Goal: Transaction & Acquisition: Purchase product/service

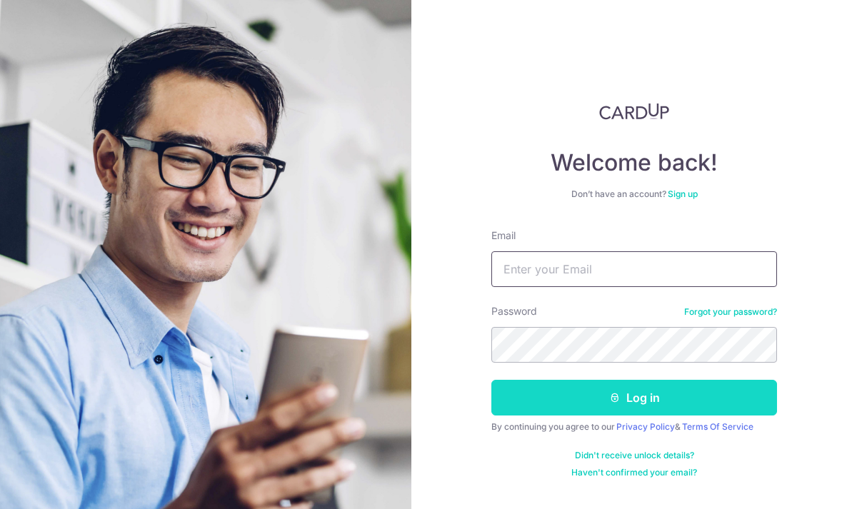
type input "[EMAIL_ADDRESS][DOMAIN_NAME]"
click at [567, 402] on button "Log in" at bounding box center [634, 398] width 286 height 36
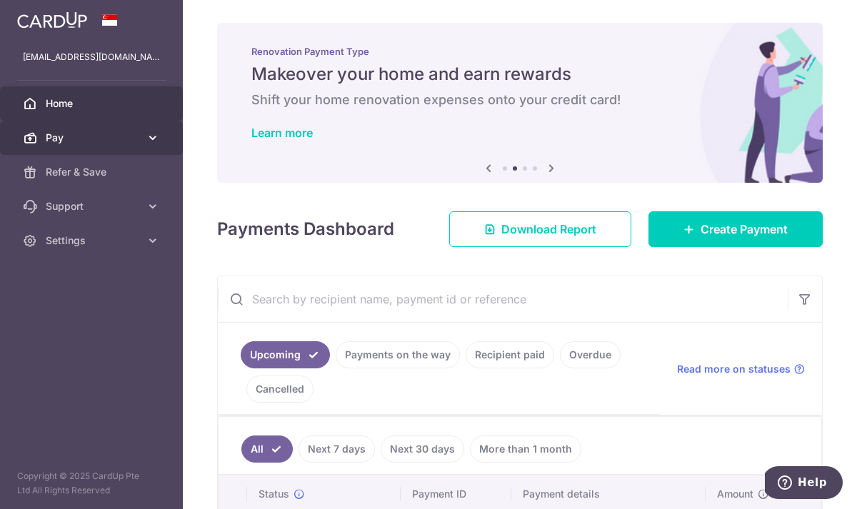
click at [153, 133] on icon at bounding box center [153, 138] width 14 height 14
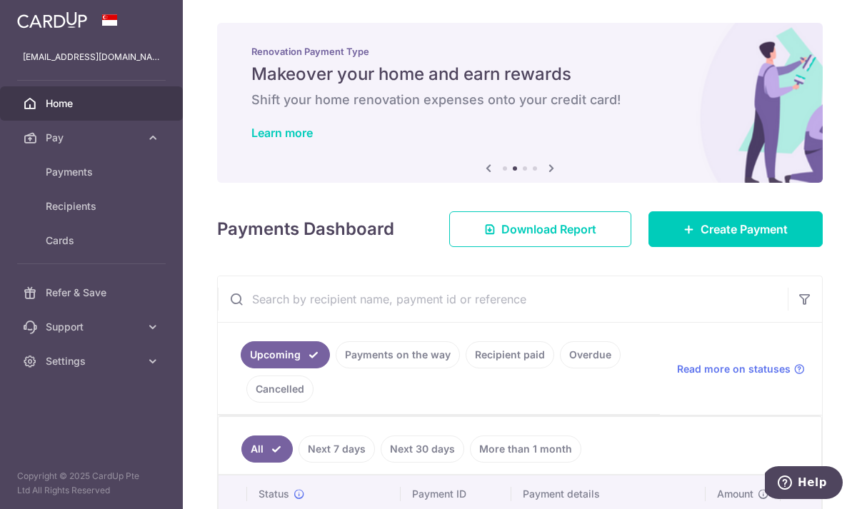
click at [488, 168] on icon at bounding box center [488, 168] width 17 height 18
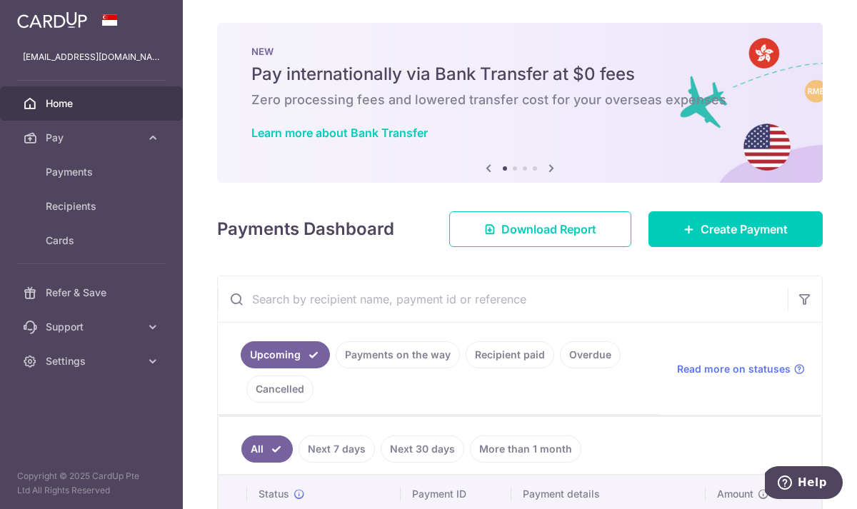
click at [552, 167] on icon at bounding box center [551, 168] width 17 height 18
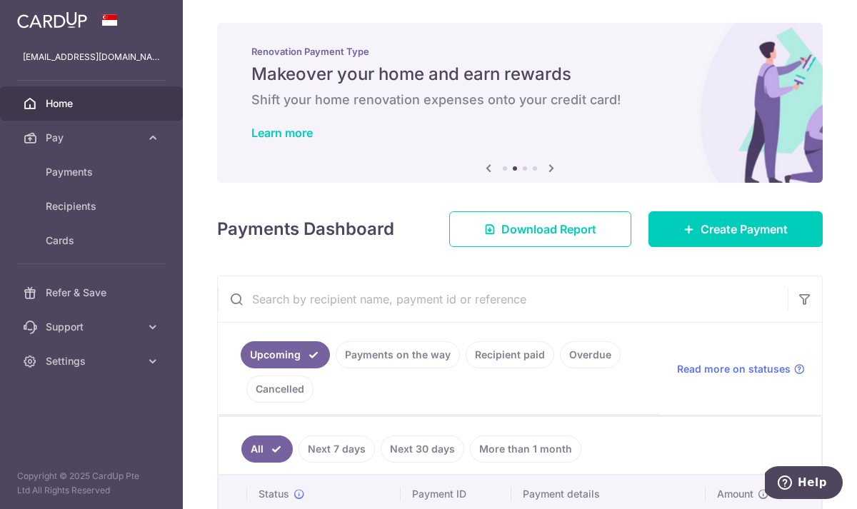
click at [552, 167] on icon at bounding box center [551, 168] width 17 height 18
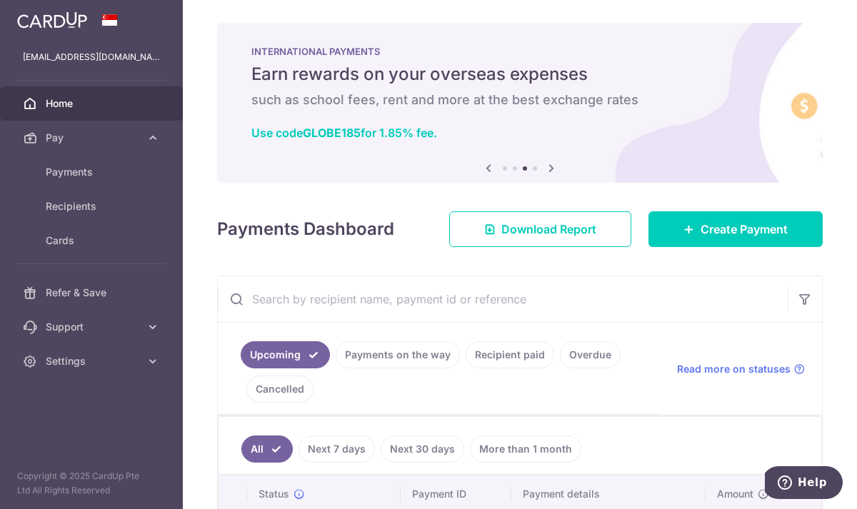
click at [552, 167] on icon at bounding box center [551, 168] width 17 height 18
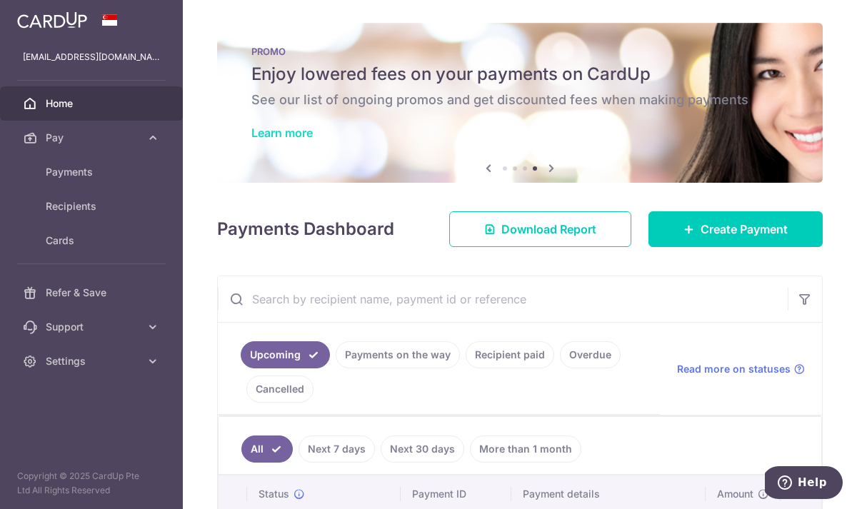
click at [296, 129] on link "Learn more" at bounding box center [281, 133] width 61 height 14
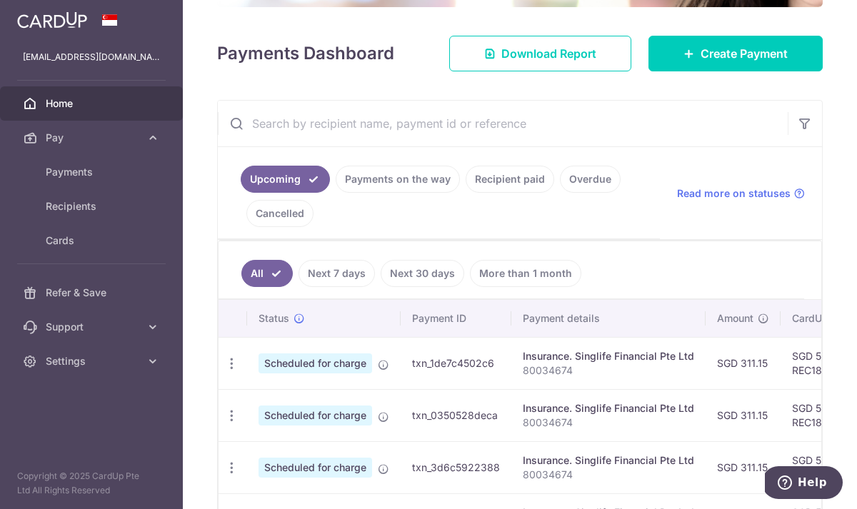
scroll to position [177, 0]
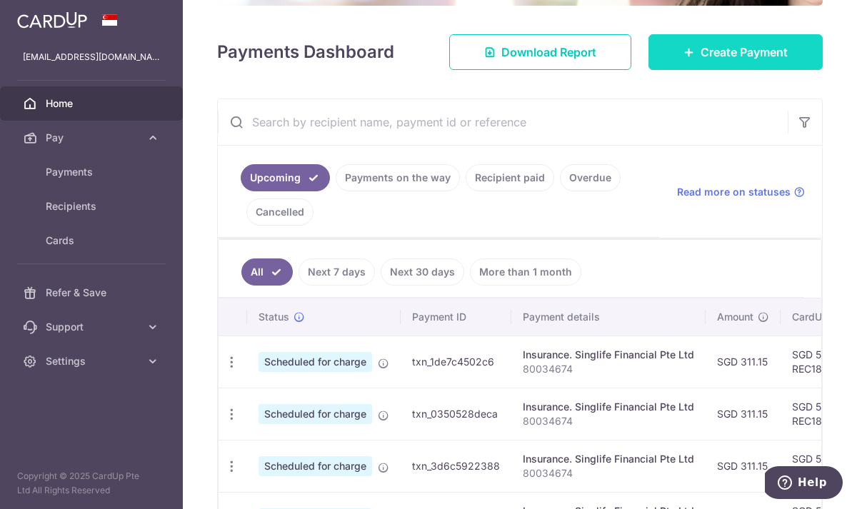
click at [745, 52] on span "Create Payment" at bounding box center [743, 52] width 87 height 17
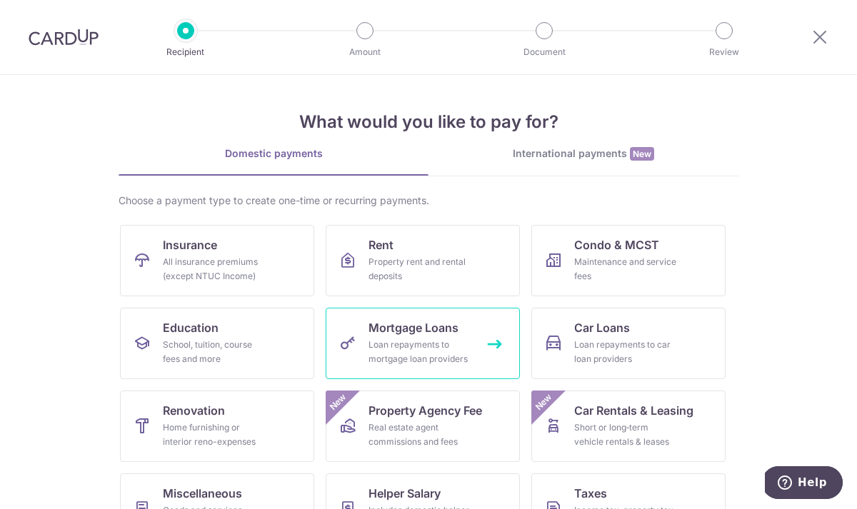
click at [433, 357] on div "Loan repayments to mortgage loan providers" at bounding box center [419, 352] width 103 height 29
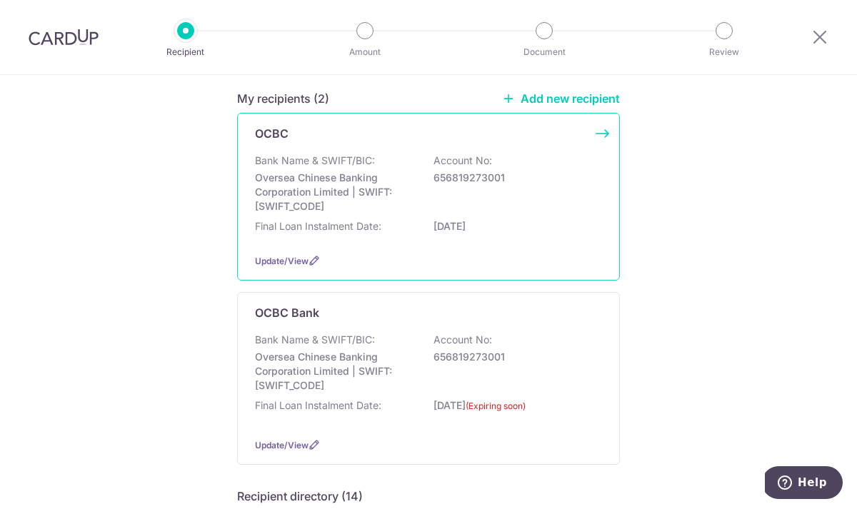
scroll to position [128, 0]
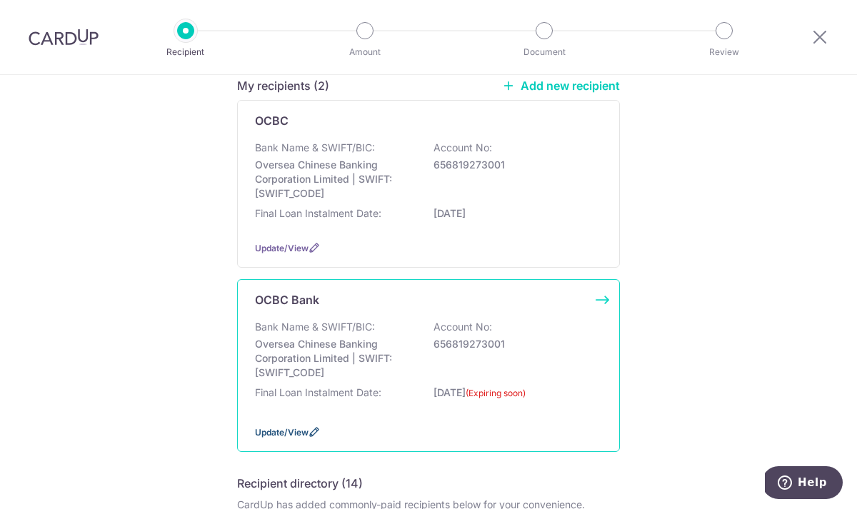
click at [288, 433] on span "Update/View" at bounding box center [282, 432] width 54 height 11
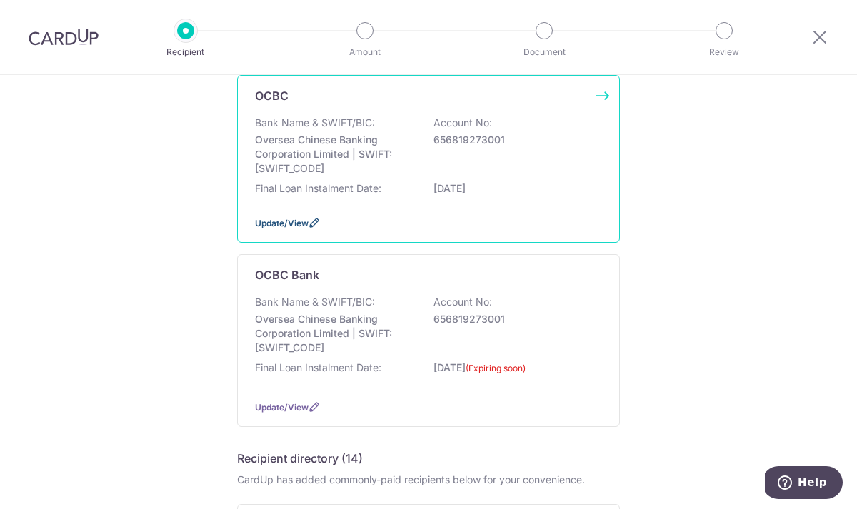
scroll to position [154, 0]
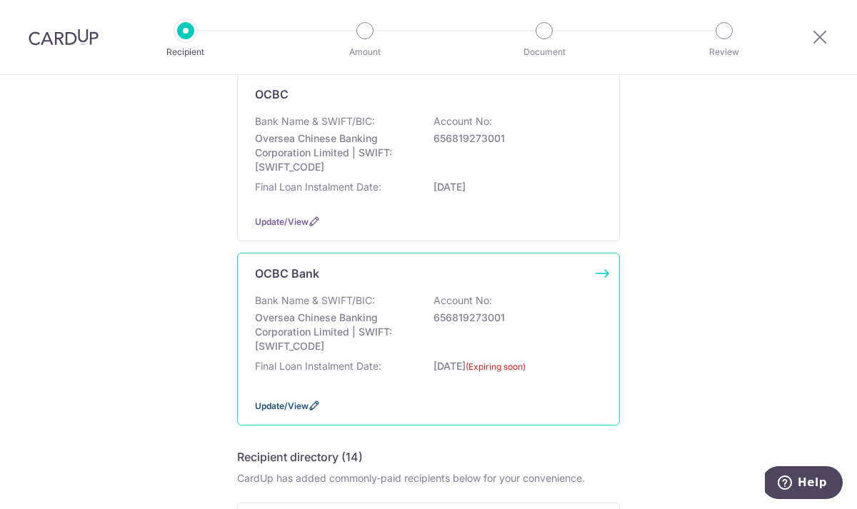
click at [296, 406] on span "Update/View" at bounding box center [282, 405] width 54 height 11
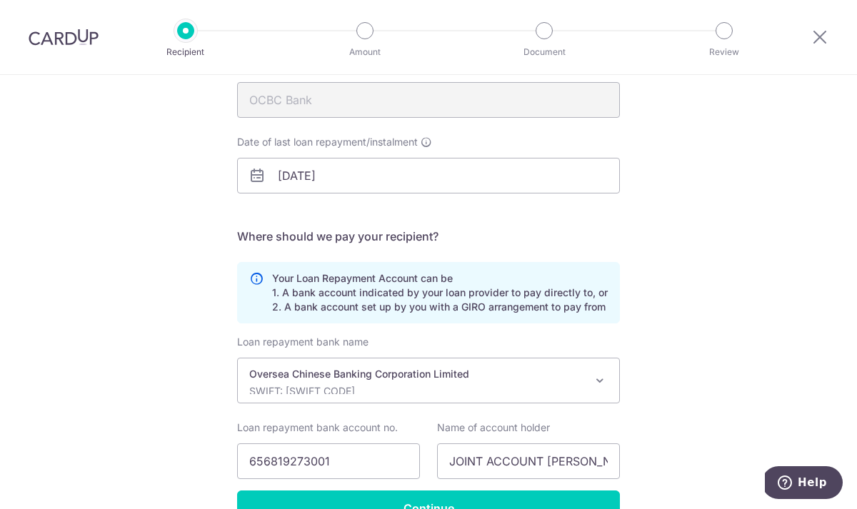
scroll to position [171, 0]
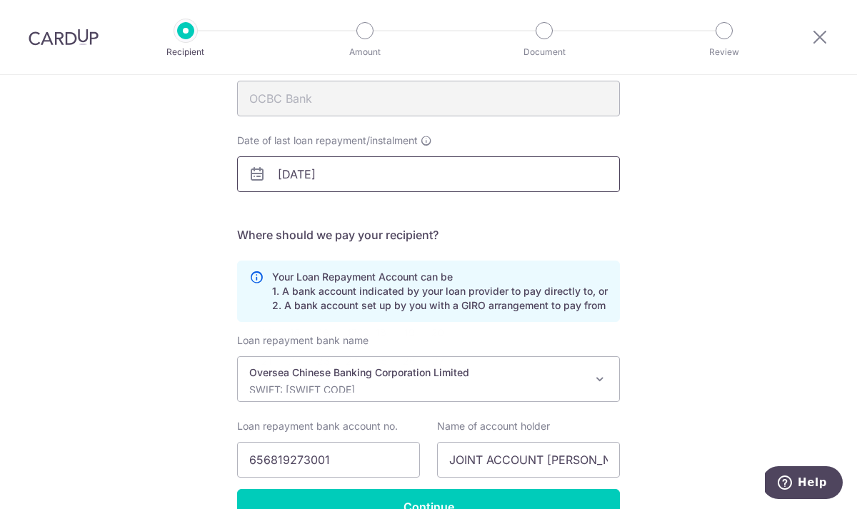
click at [384, 171] on input "30/09/2025" at bounding box center [428, 174] width 383 height 36
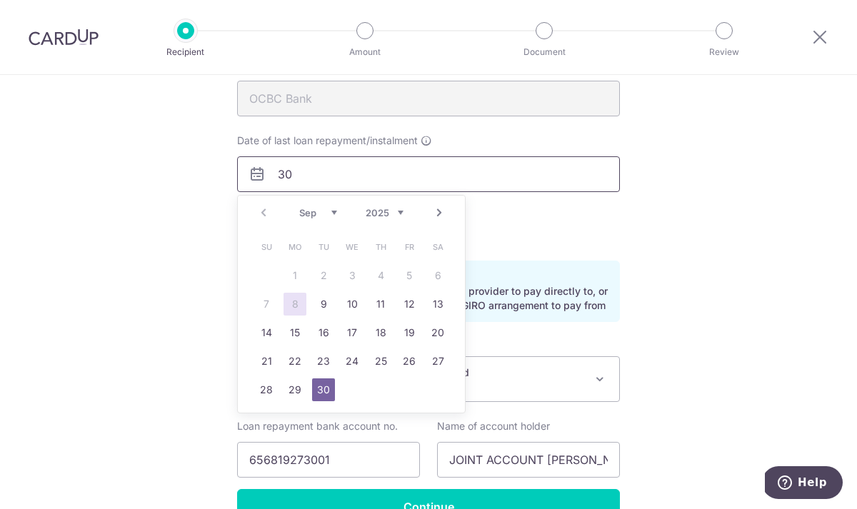
type input "3"
click at [400, 213] on select "2025 2026 2027 2028 2029 2030 2031 2032 2033 2034 2035" at bounding box center [384, 212] width 38 height 11
click at [400, 211] on select "2025 2026 2027 2028 2029 2030 2031 2032 2033 2034 2035" at bounding box center [384, 212] width 38 height 11
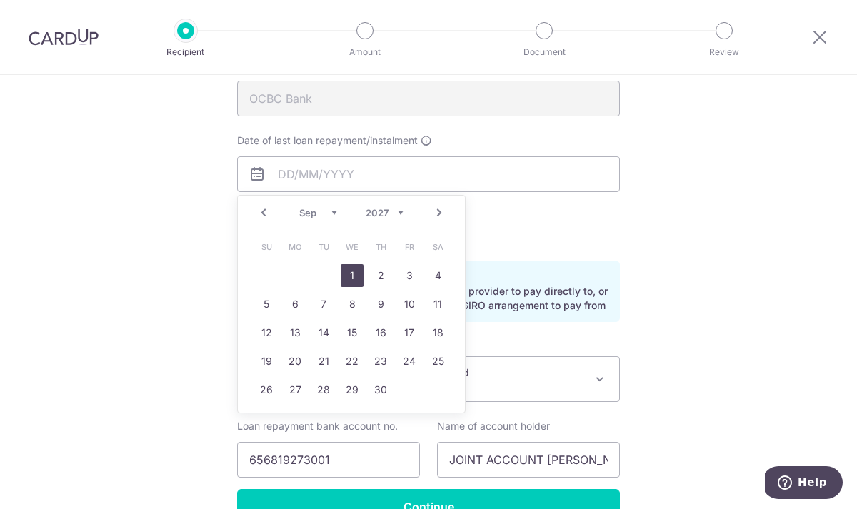
click at [355, 278] on link "1" at bounding box center [351, 275] width 23 height 23
type input "01/09/2027"
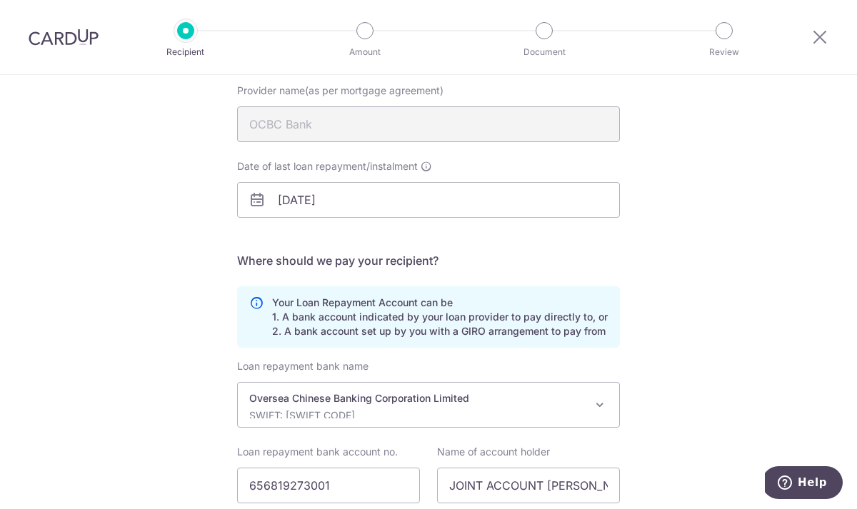
scroll to position [254, 0]
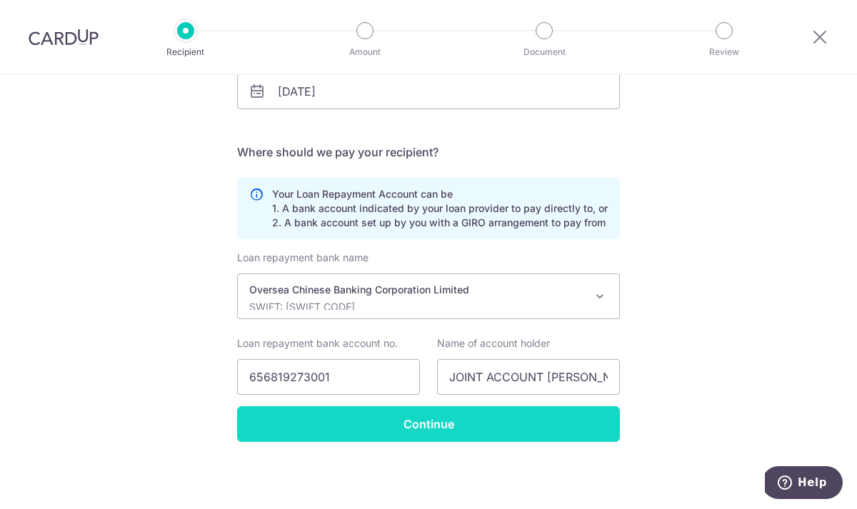
click at [345, 422] on input "Continue" at bounding box center [428, 424] width 383 height 36
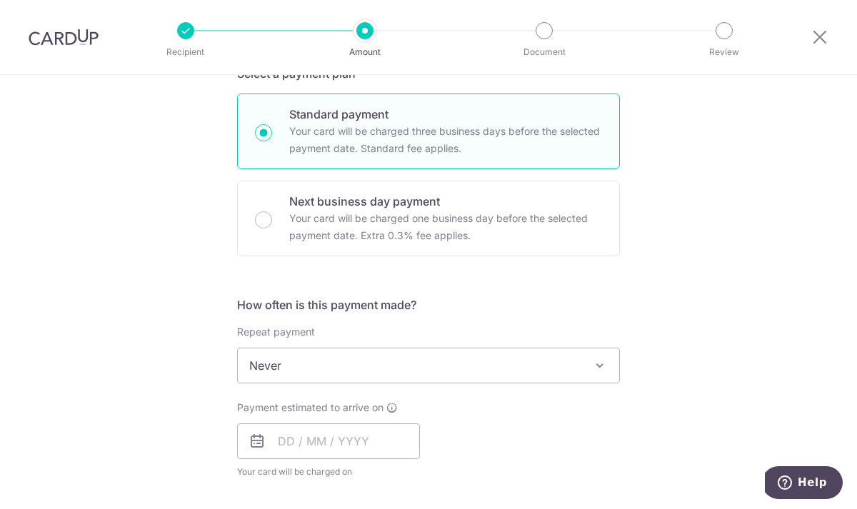
scroll to position [332, 0]
click at [345, 364] on span "Never" at bounding box center [428, 365] width 381 height 34
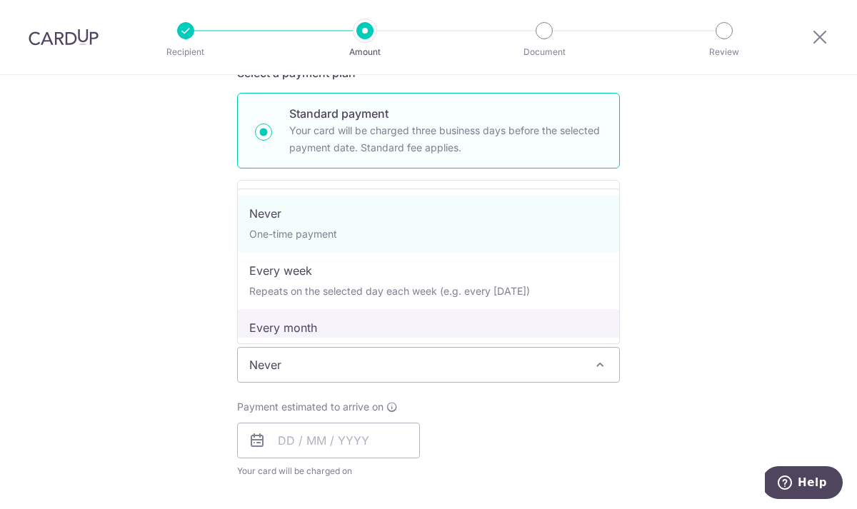
select select "3"
type input "01/09/2027"
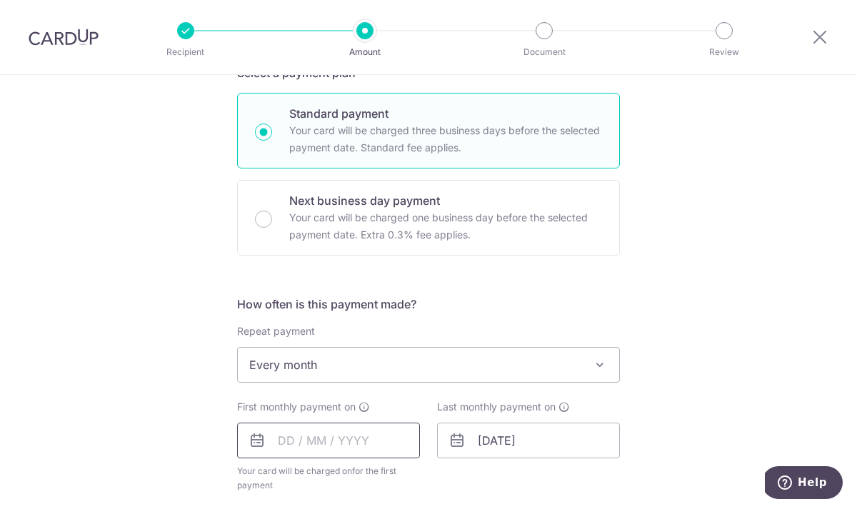
click at [317, 435] on input "text" at bounding box center [328, 441] width 183 height 36
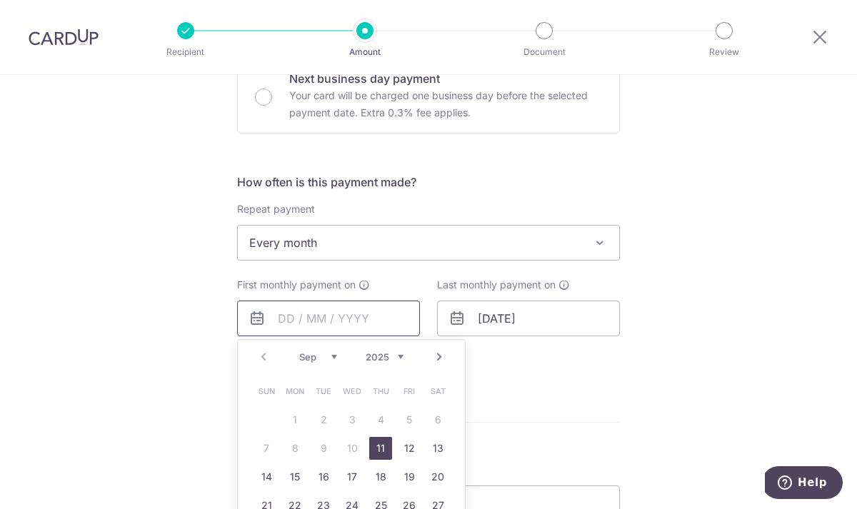
scroll to position [457, 0]
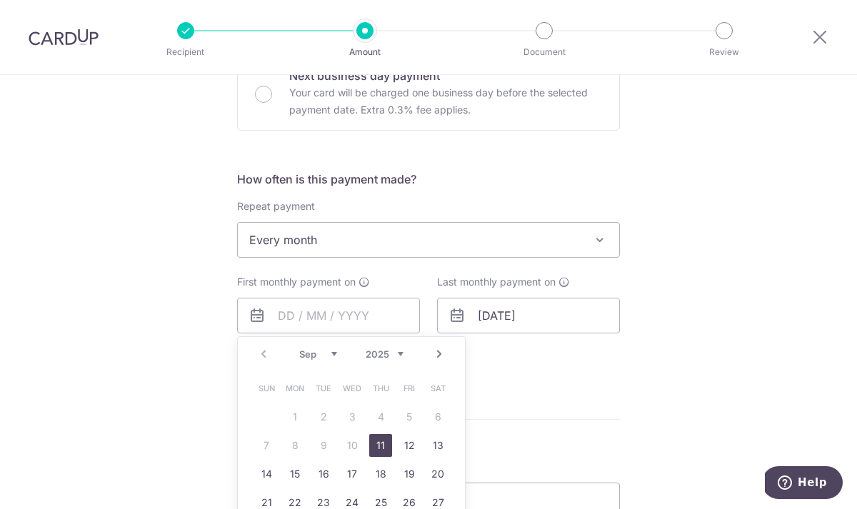
click at [334, 354] on select "Sep Oct Nov Dec" at bounding box center [318, 353] width 38 height 11
click at [352, 411] on link "1" at bounding box center [351, 416] width 23 height 23
type input "01/10/2025"
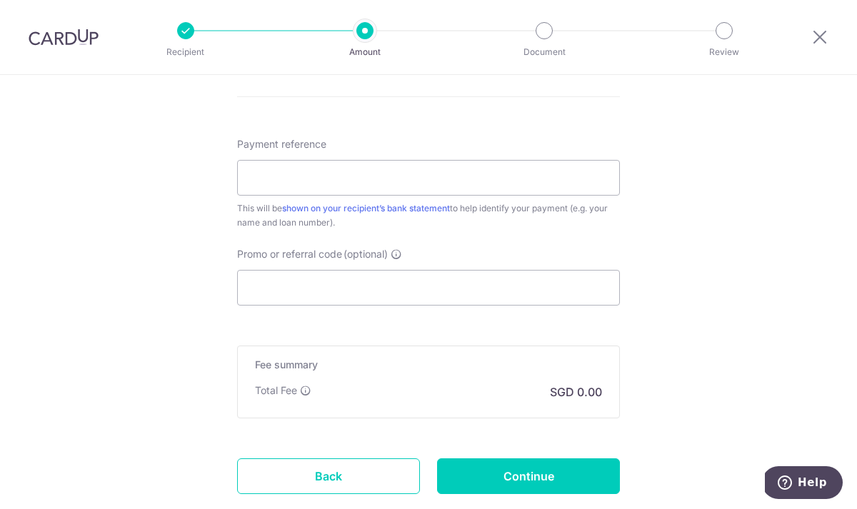
scroll to position [837, 0]
click at [316, 291] on input "Promo or referral code (optional)" at bounding box center [428, 289] width 383 height 36
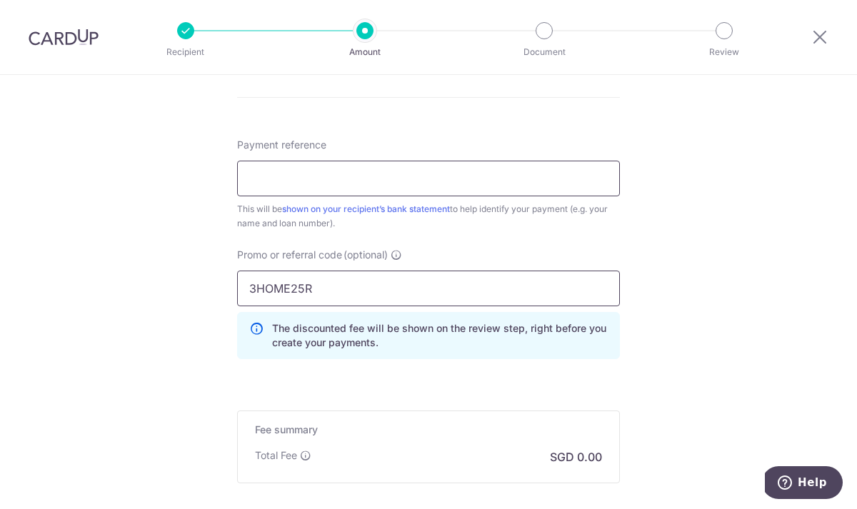
type input "3HOME25R"
click at [308, 179] on input "Payment reference" at bounding box center [428, 179] width 383 height 36
type input "TG LOAN PAYMENT"
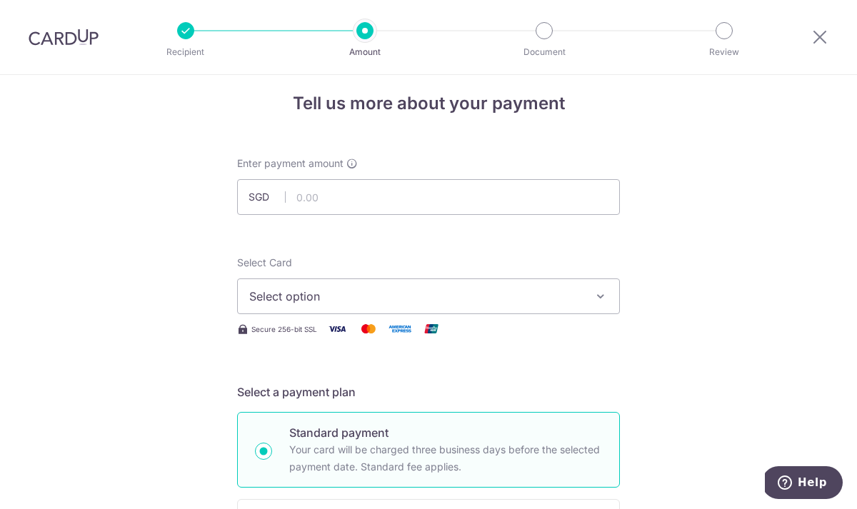
scroll to position [0, 0]
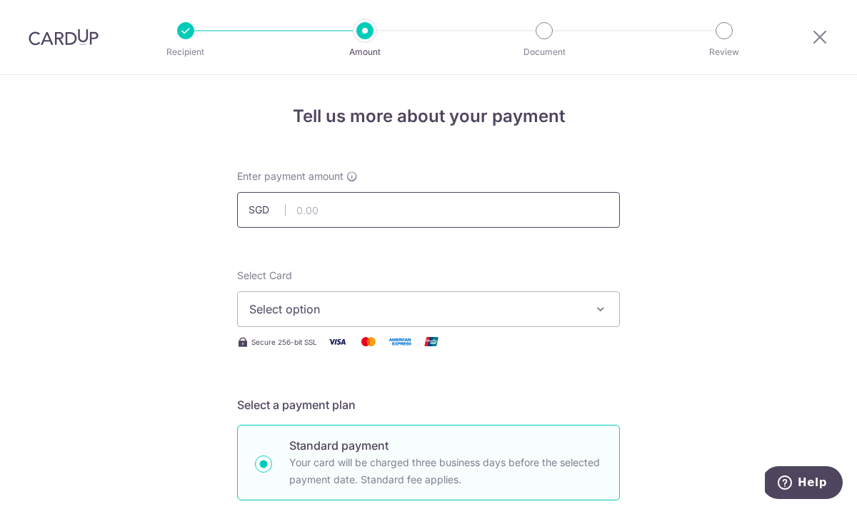
click at [377, 212] on input "text" at bounding box center [428, 210] width 383 height 36
type input "3,845.69"
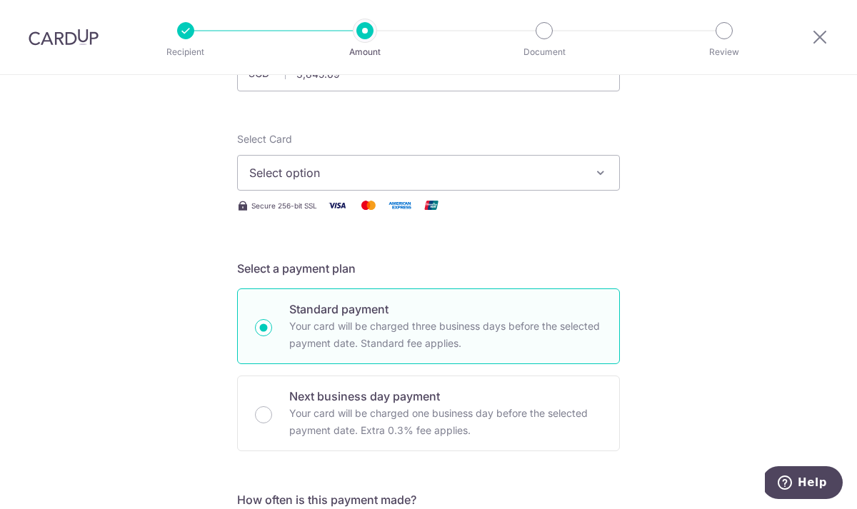
scroll to position [140, 0]
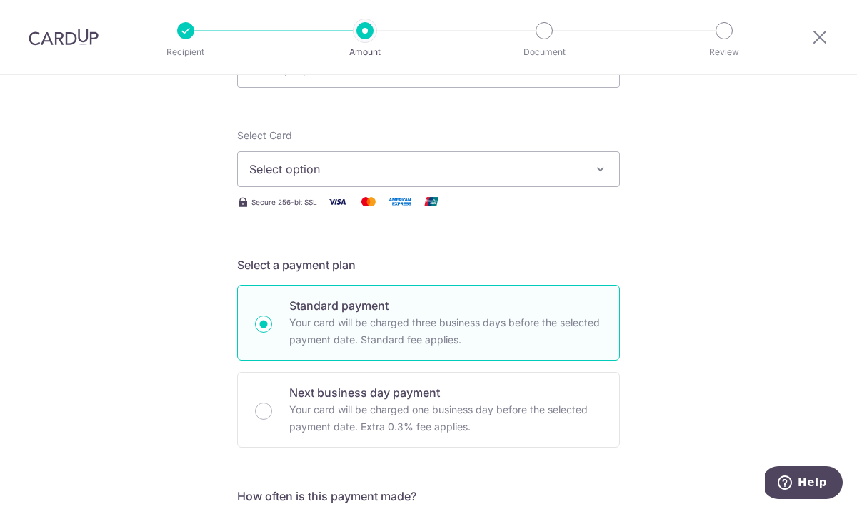
click at [527, 164] on span "Select option" at bounding box center [415, 169] width 333 height 17
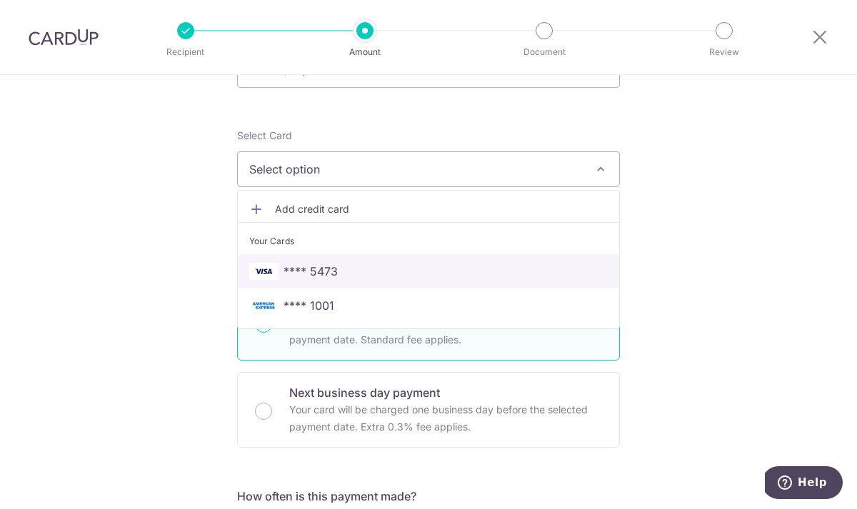
click at [326, 269] on span "**** 5473" at bounding box center [310, 271] width 54 height 17
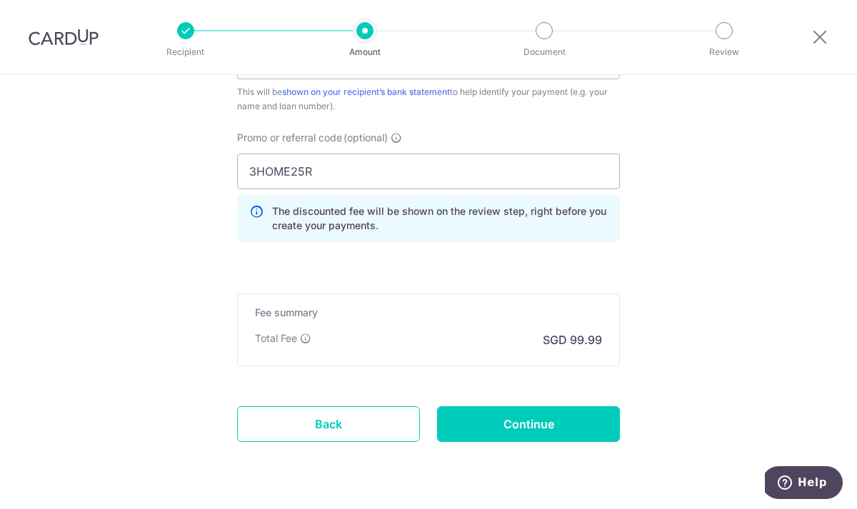
scroll to position [966, 0]
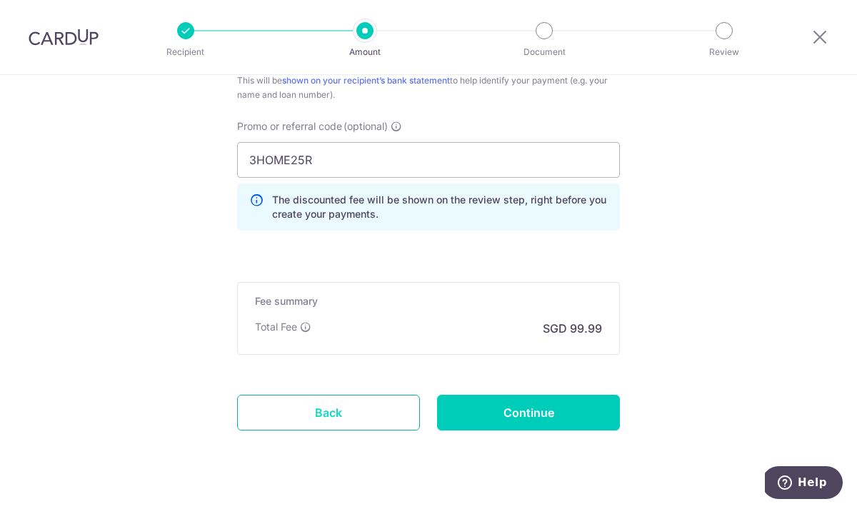
click at [346, 415] on link "Back" at bounding box center [328, 413] width 183 height 36
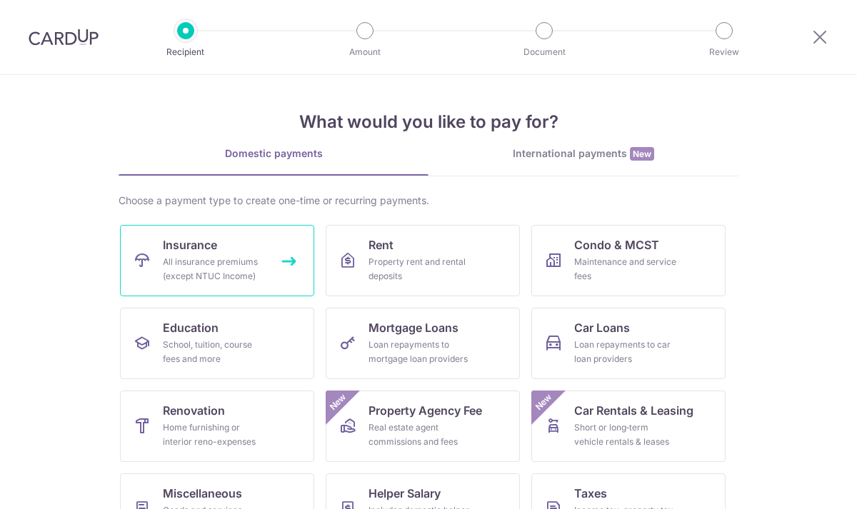
click at [191, 263] on div "All insurance premiums (except NTUC Income)" at bounding box center [214, 269] width 103 height 29
